Goal: Task Accomplishment & Management: Use online tool/utility

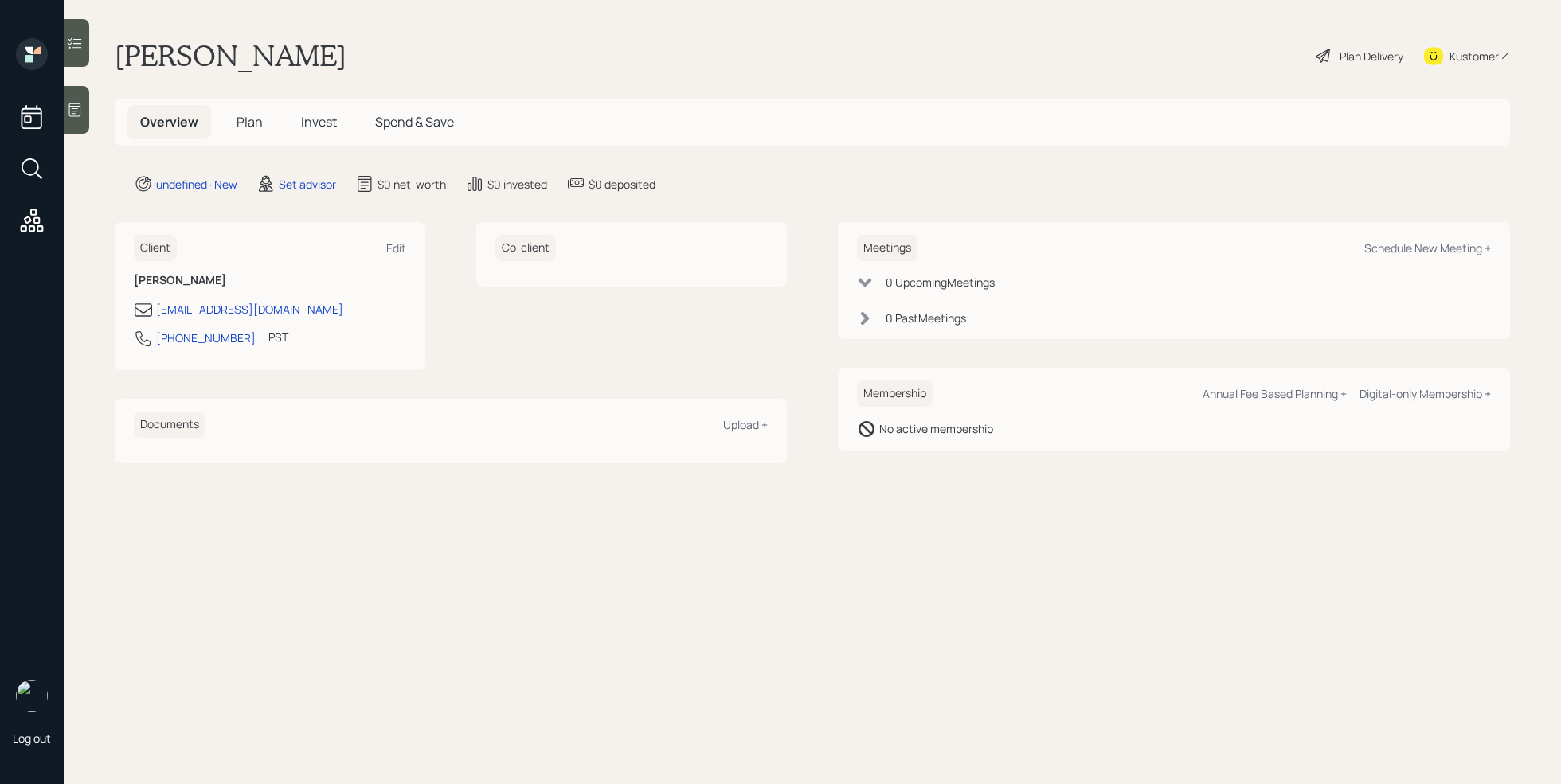
click at [69, 105] on icon at bounding box center [75, 111] width 12 height 13
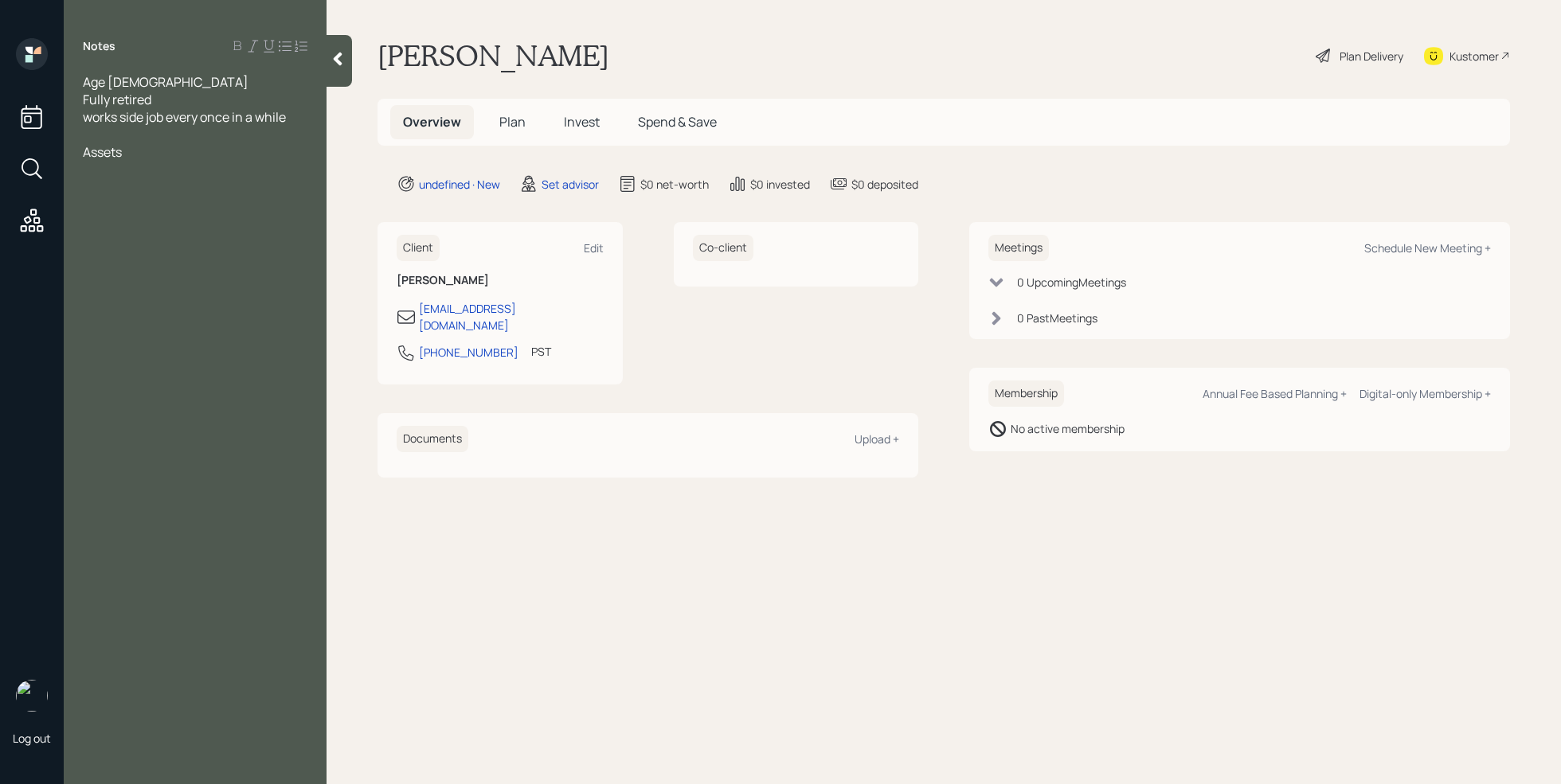
click at [121, 167] on div at bounding box center [196, 169] width 225 height 18
click at [109, 182] on div at bounding box center [196, 187] width 225 height 18
click at [160, 174] on div "IRA- 170k" at bounding box center [196, 169] width 225 height 18
click at [188, 272] on div at bounding box center [196, 274] width 225 height 18
click at [230, 312] on div "SS- 1400 a month" at bounding box center [196, 310] width 225 height 18
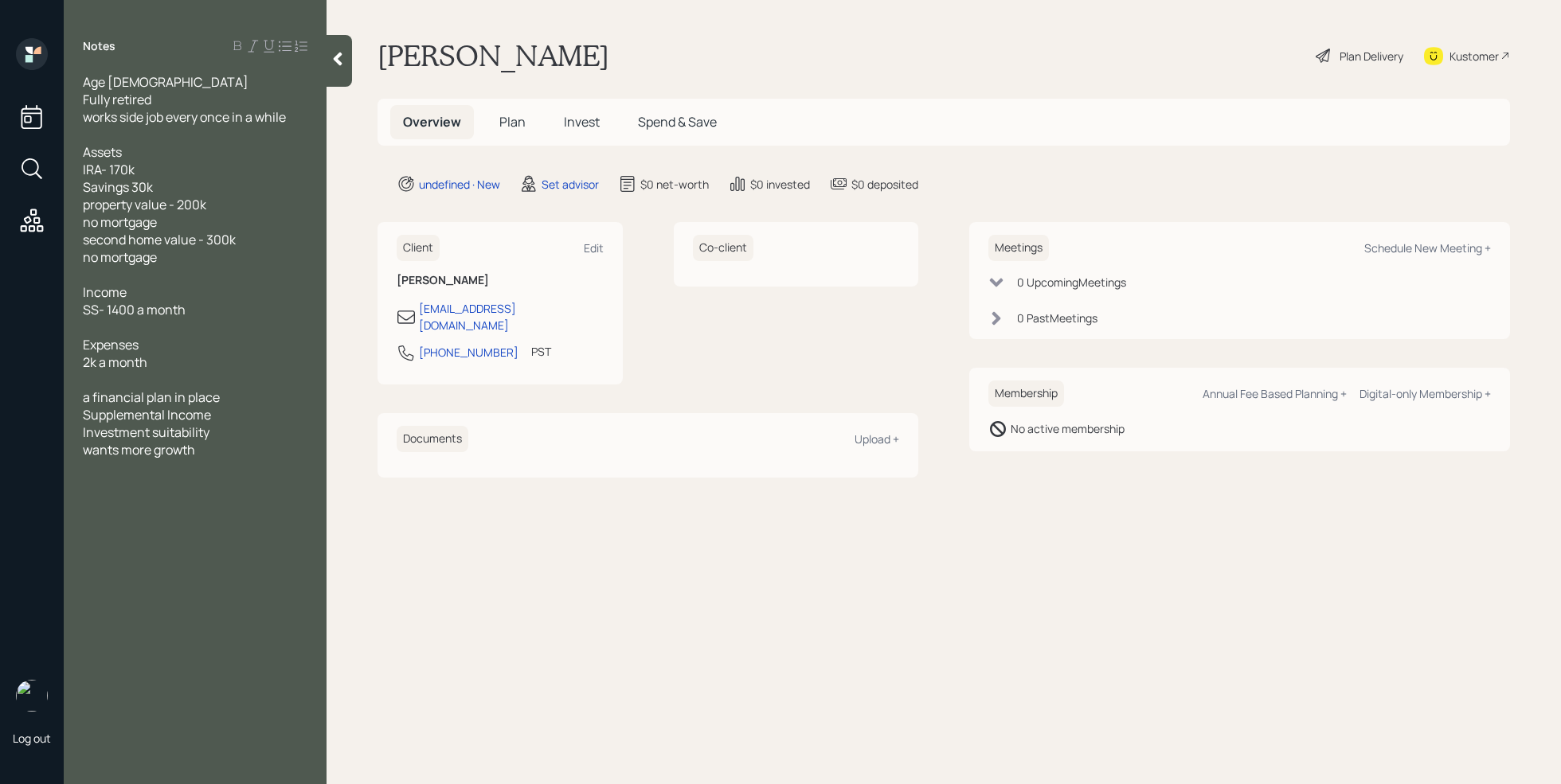
click at [334, 74] on div at bounding box center [339, 60] width 26 height 52
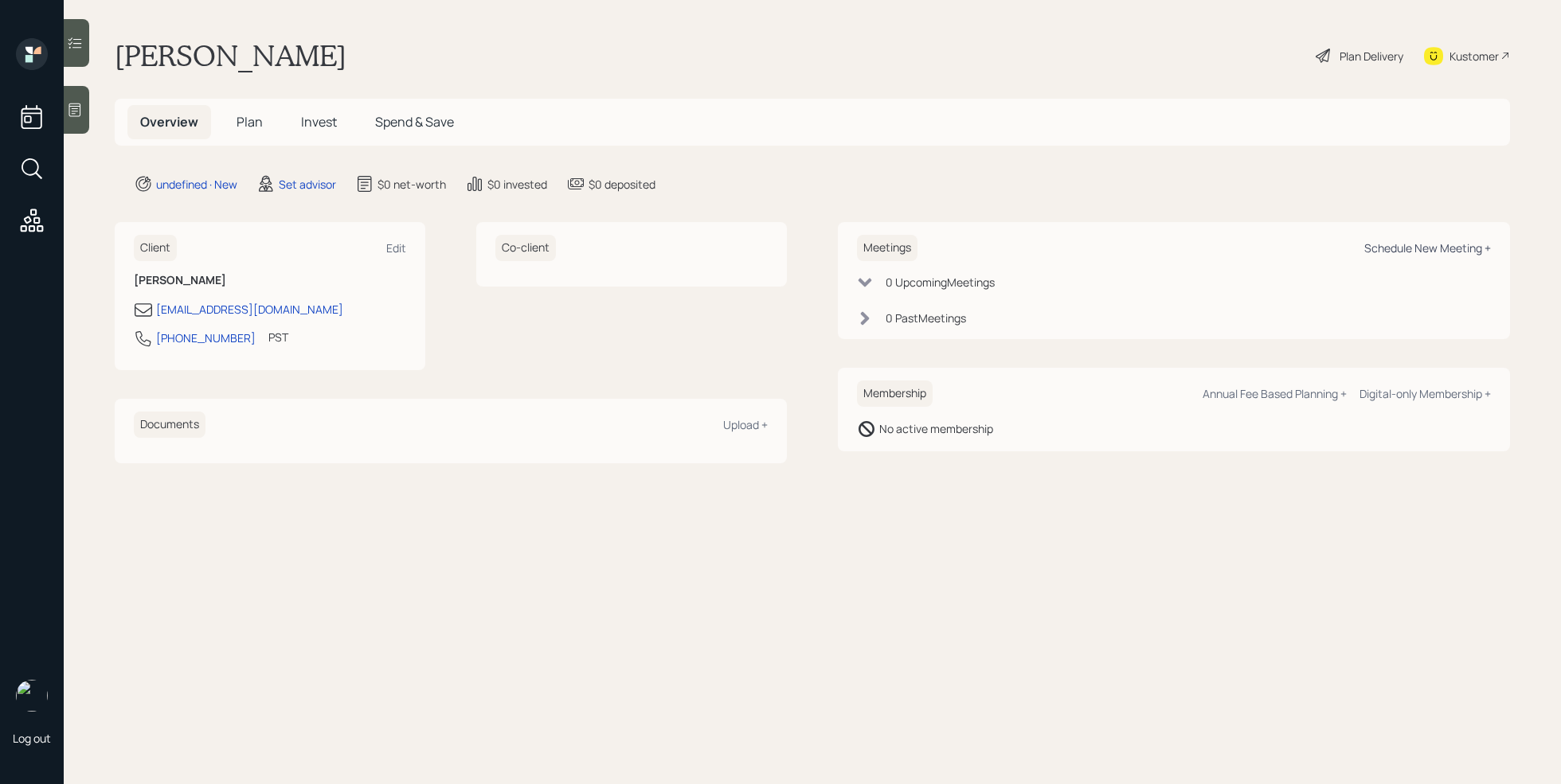
click at [1405, 249] on div "Schedule New Meeting +" at bounding box center [1428, 248] width 127 height 15
select select "round-robin"
